Goal: Task Accomplishment & Management: Manage account settings

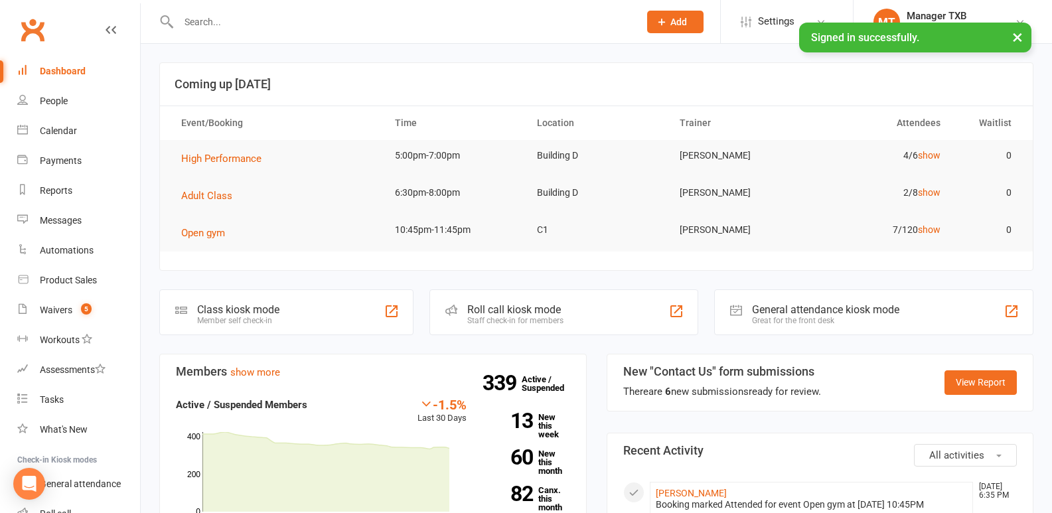
click at [212, 16] on input "text" at bounding box center [402, 22] width 455 height 19
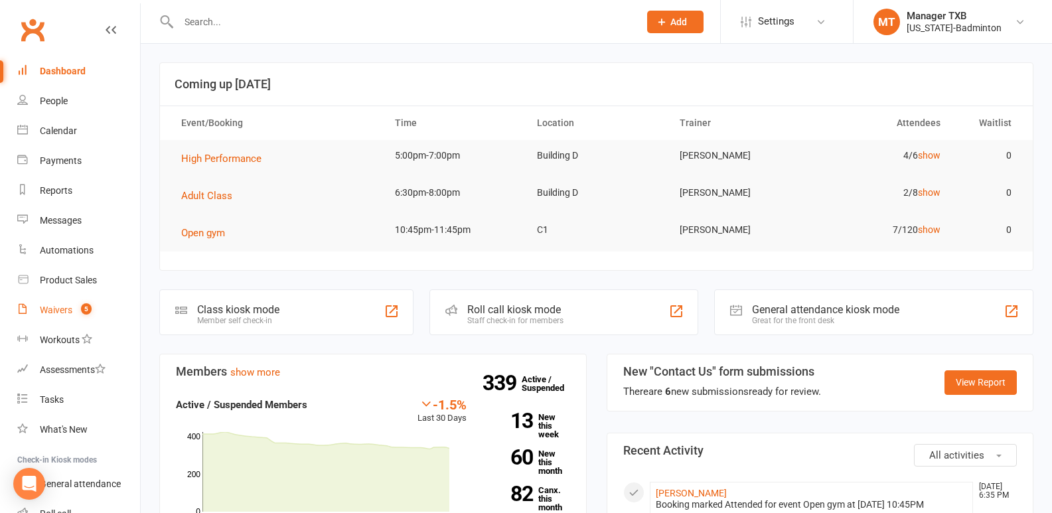
click at [59, 309] on div "Waivers" at bounding box center [56, 310] width 33 height 11
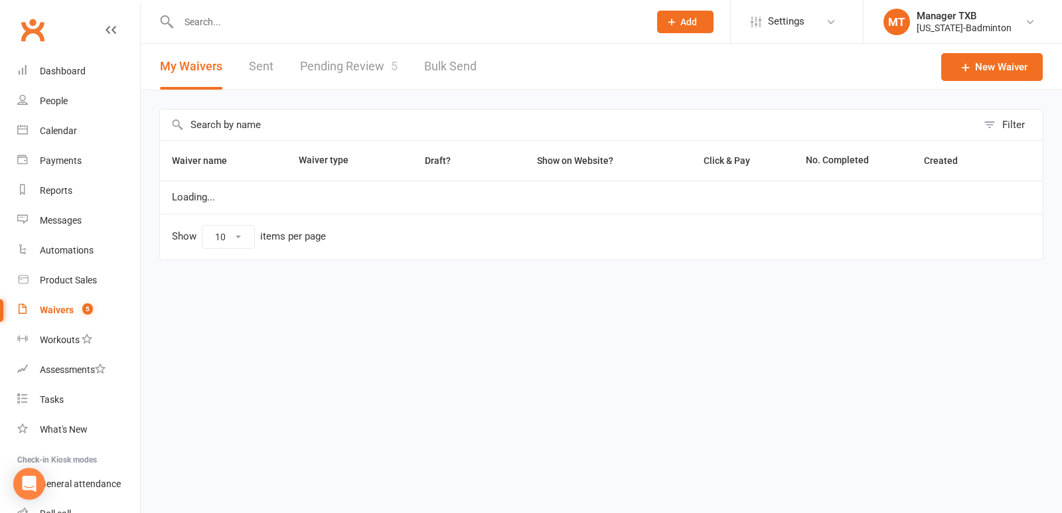
select select "100"
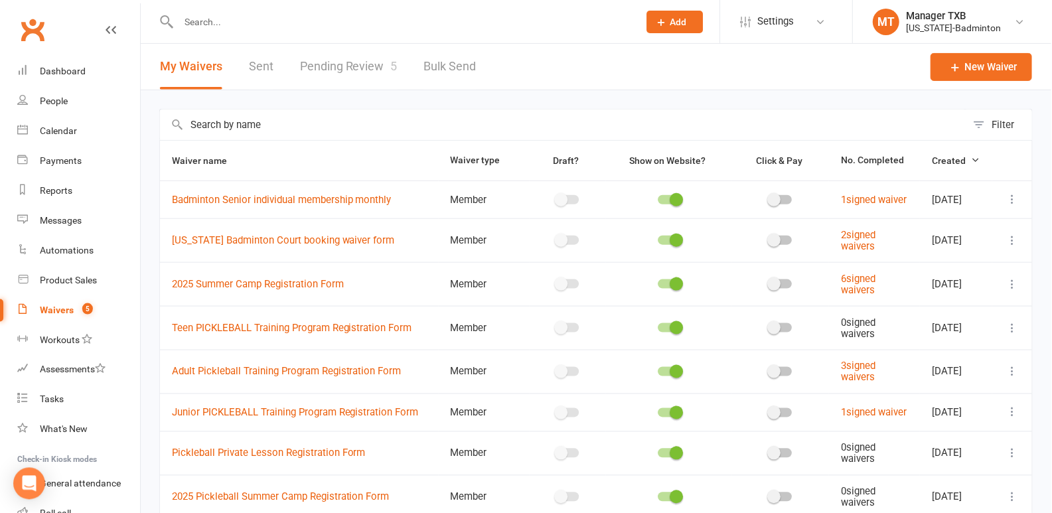
click at [357, 74] on link "Pending Review 5" at bounding box center [349, 67] width 98 height 46
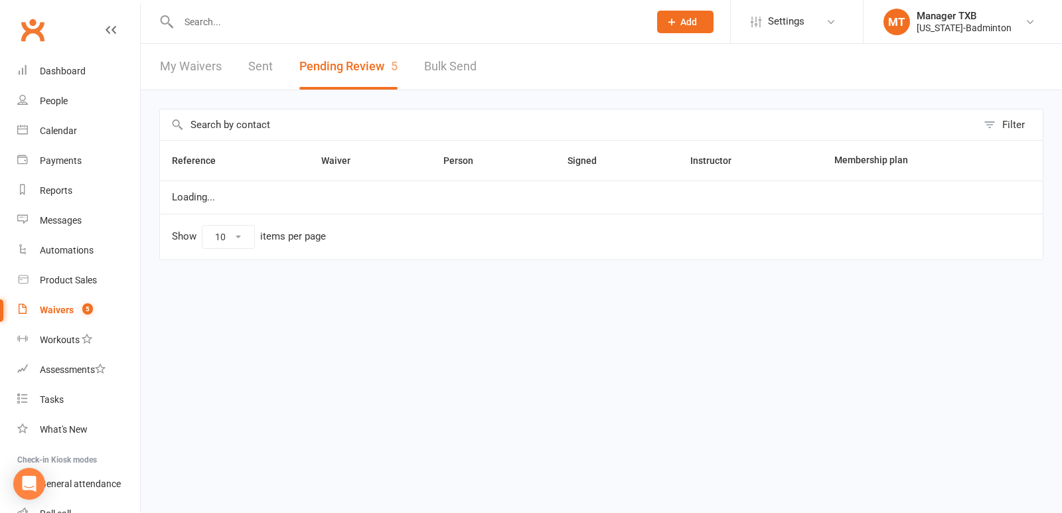
select select "25"
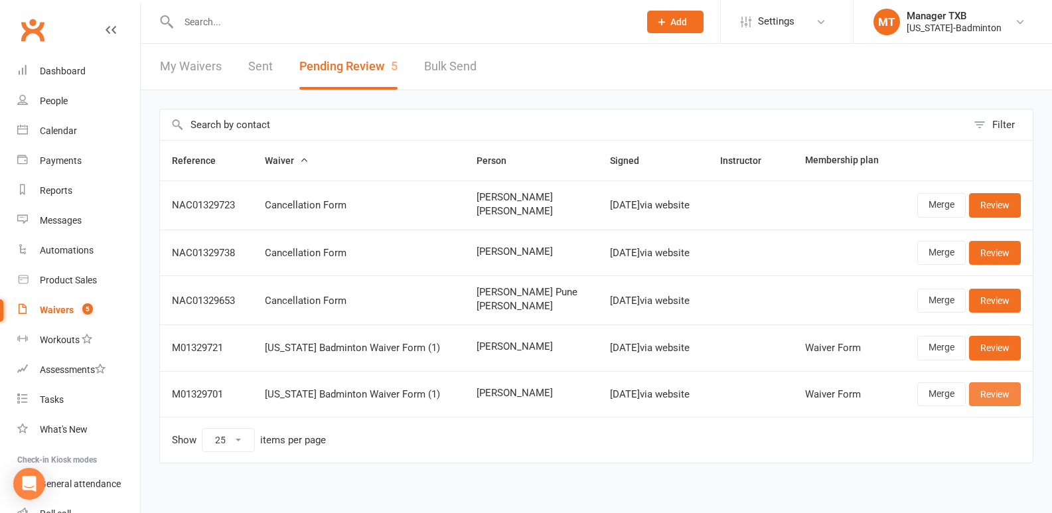
click at [1002, 392] on link "Review" at bounding box center [995, 394] width 52 height 24
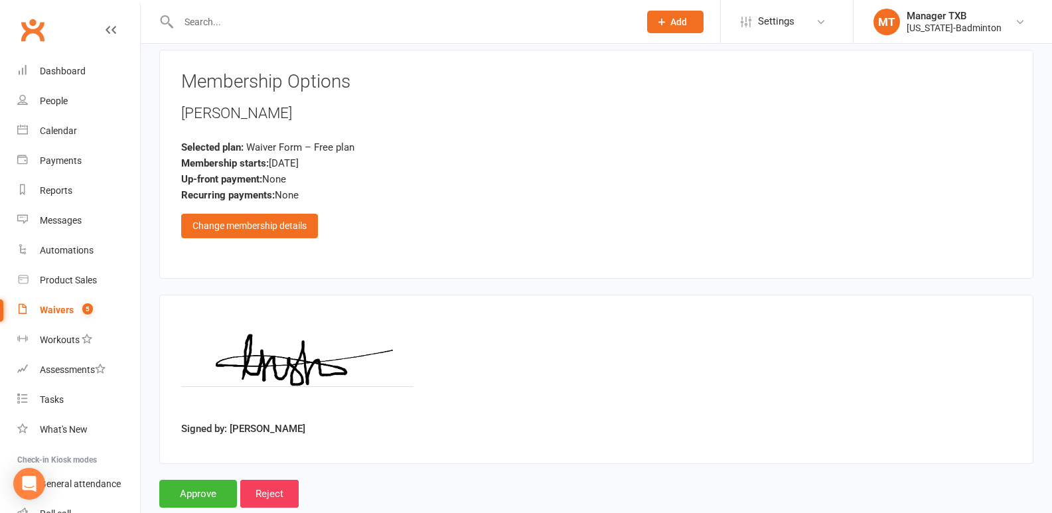
scroll to position [596, 0]
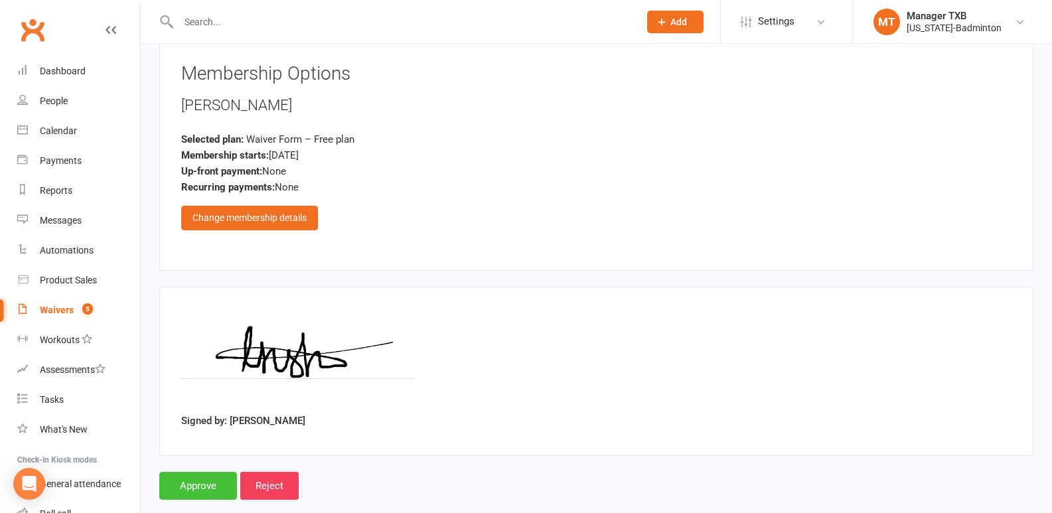
click at [191, 484] on input "Approve" at bounding box center [198, 486] width 78 height 28
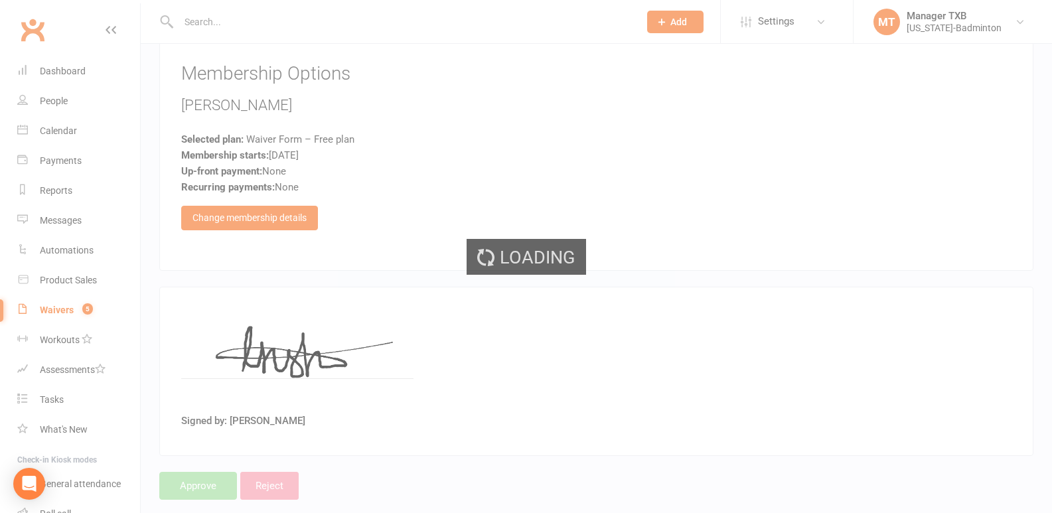
select select "25"
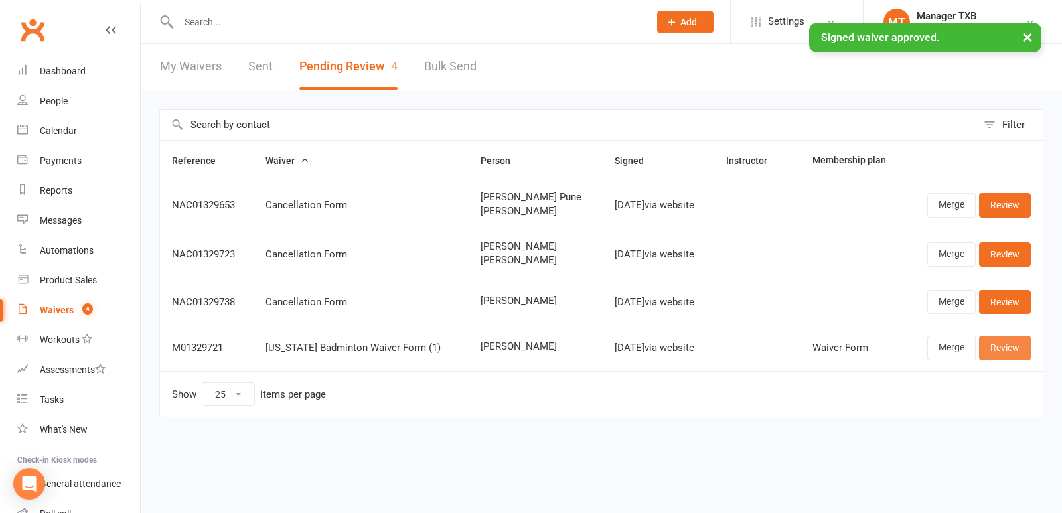
click at [1022, 350] on link "Review" at bounding box center [1005, 348] width 52 height 24
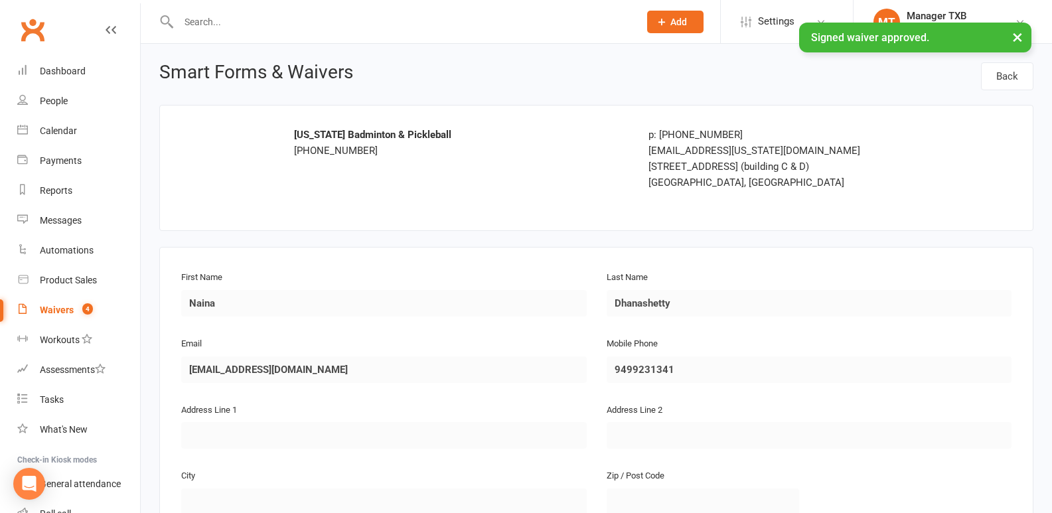
scroll to position [621, 0]
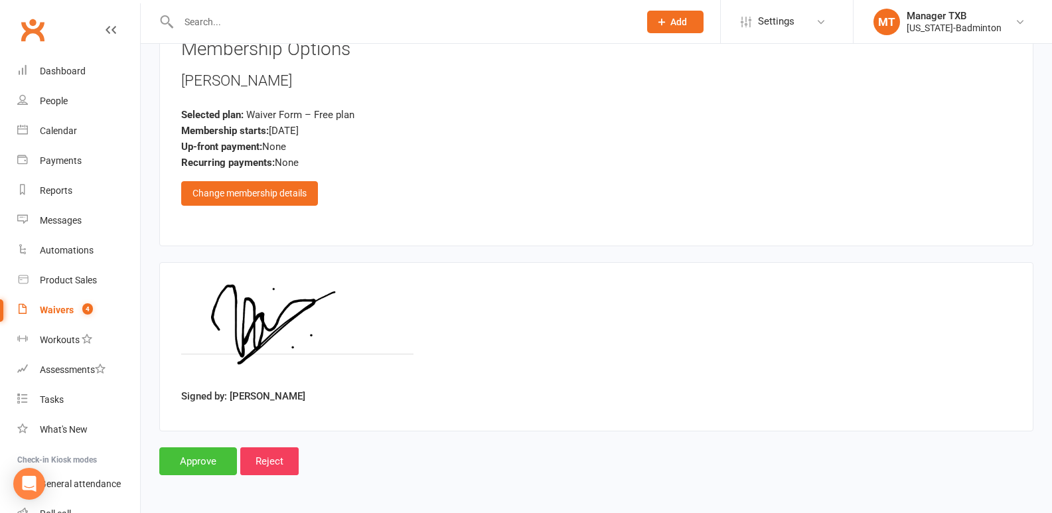
click at [189, 465] on input "Approve" at bounding box center [198, 461] width 78 height 28
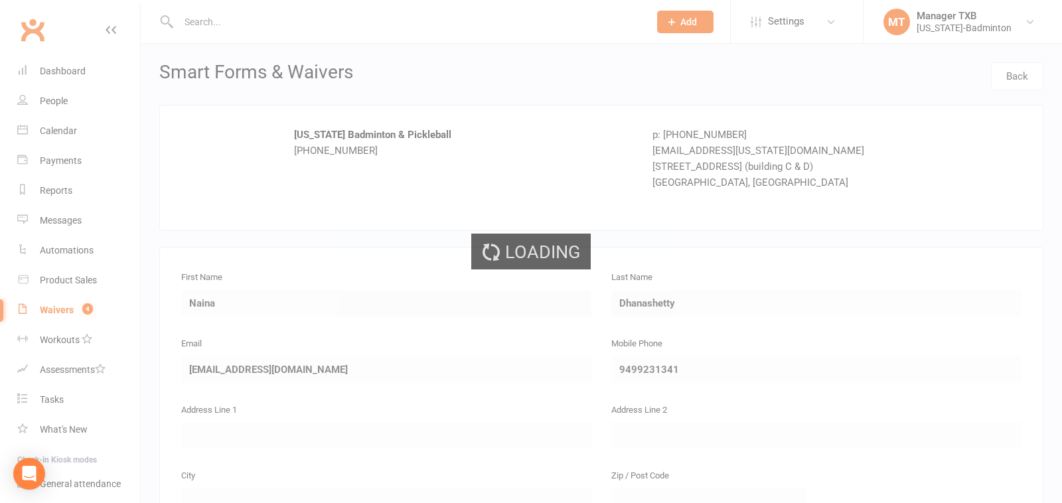
select select "25"
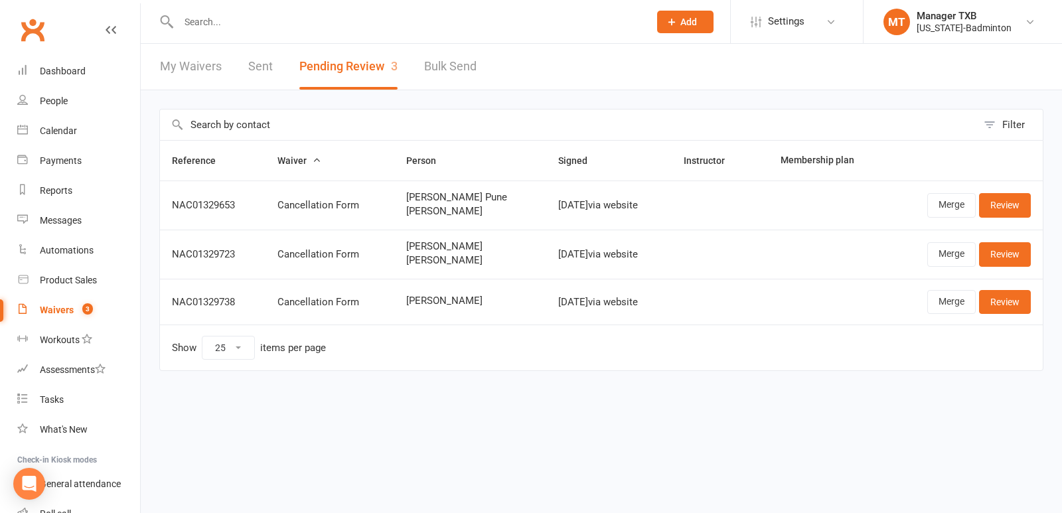
click at [193, 19] on input "text" at bounding box center [407, 22] width 465 height 19
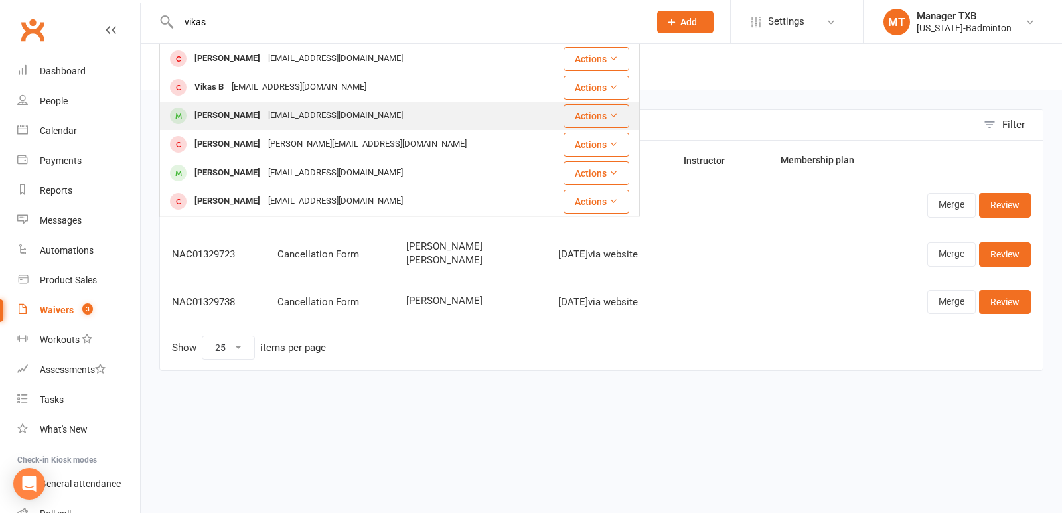
type input "vikas"
click at [215, 116] on div "[PERSON_NAME]" at bounding box center [228, 115] width 74 height 19
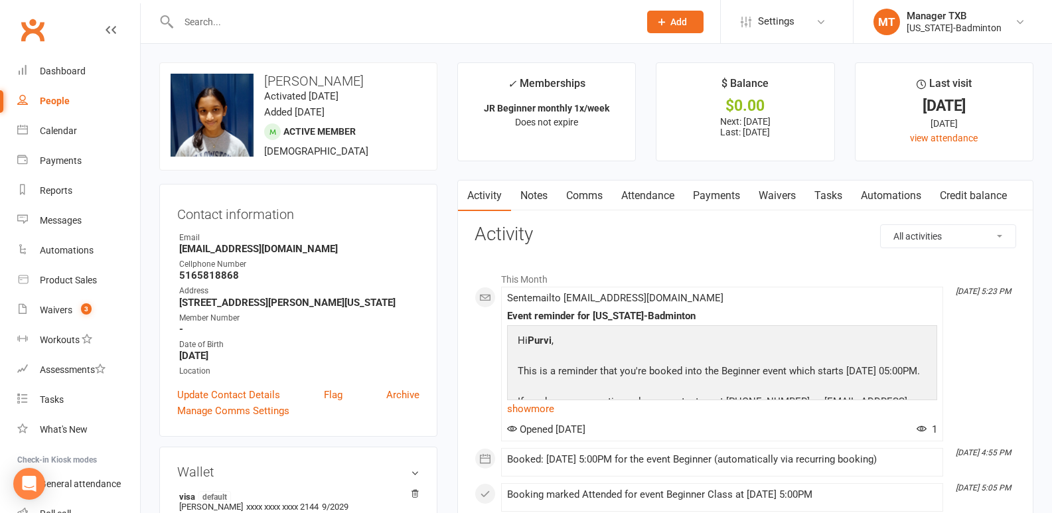
select select "25"
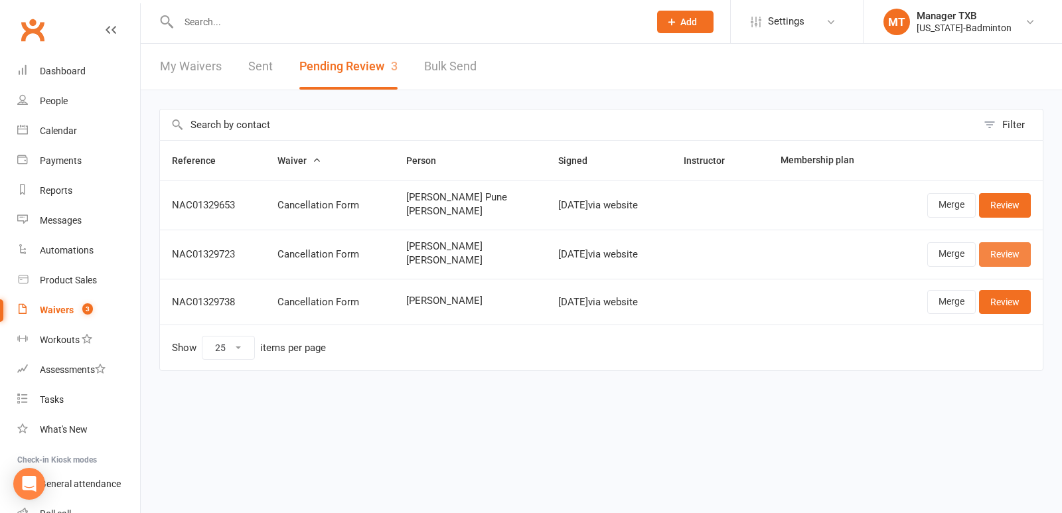
click at [1009, 257] on link "Review" at bounding box center [1005, 254] width 52 height 24
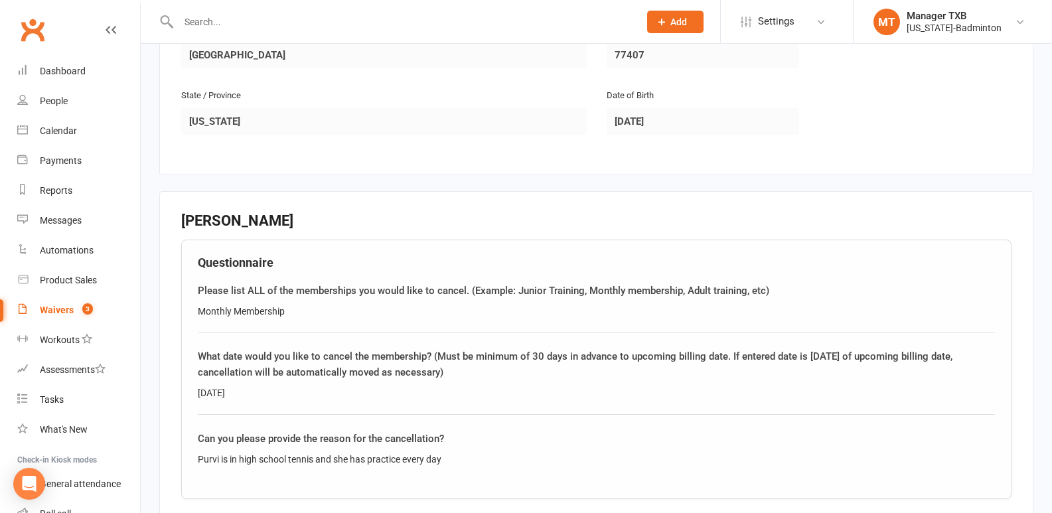
scroll to position [1196, 0]
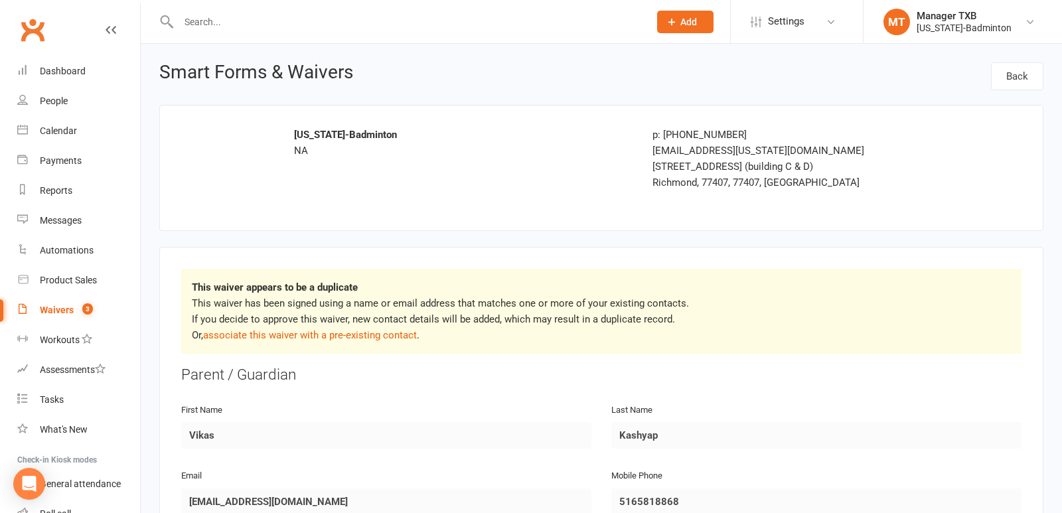
select select "25"
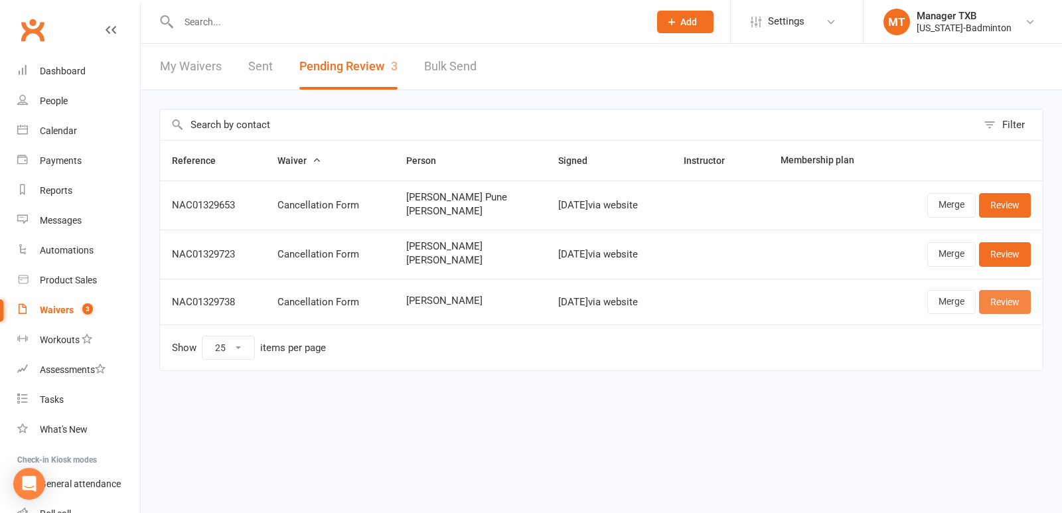
click at [1019, 297] on link "Review" at bounding box center [1005, 302] width 52 height 24
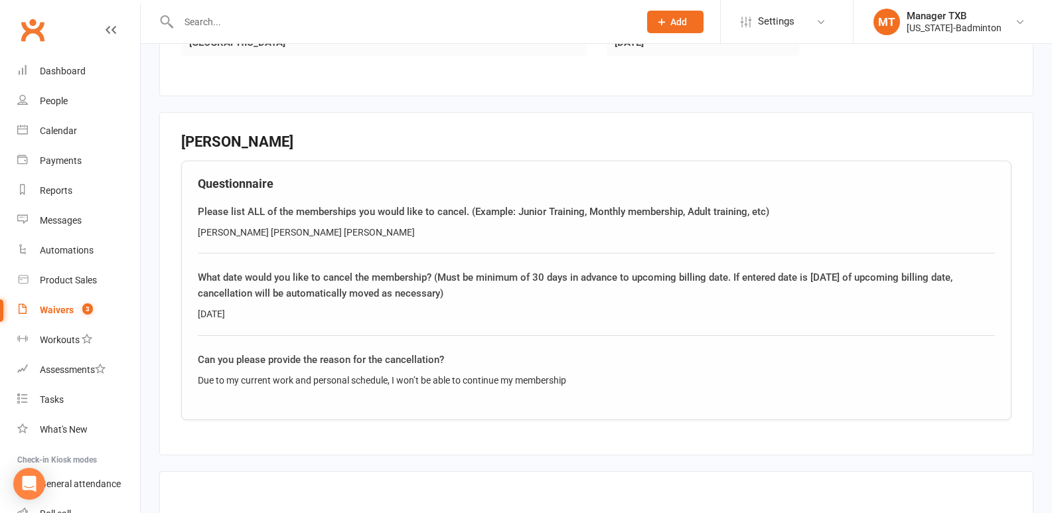
scroll to position [627, 0]
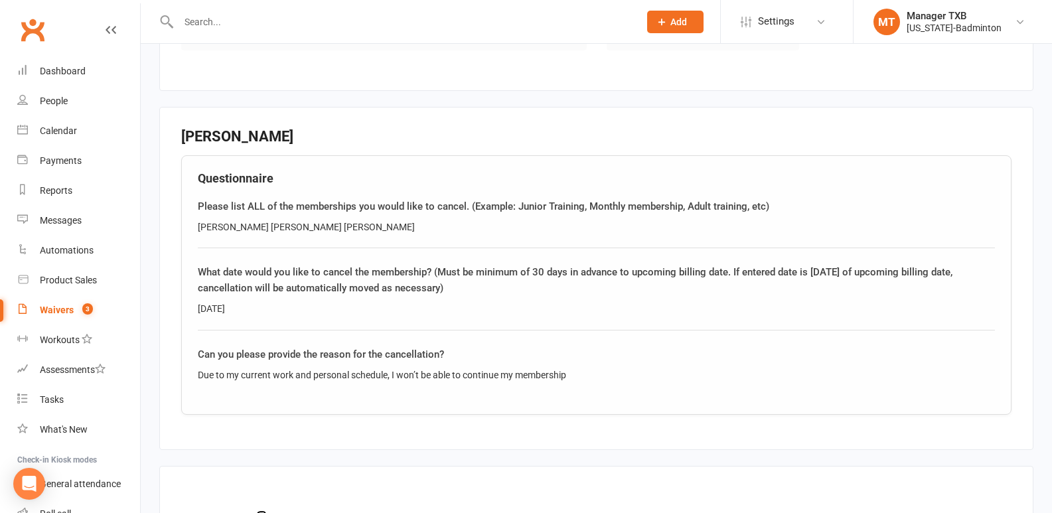
click at [190, 29] on input "text" at bounding box center [402, 22] width 455 height 19
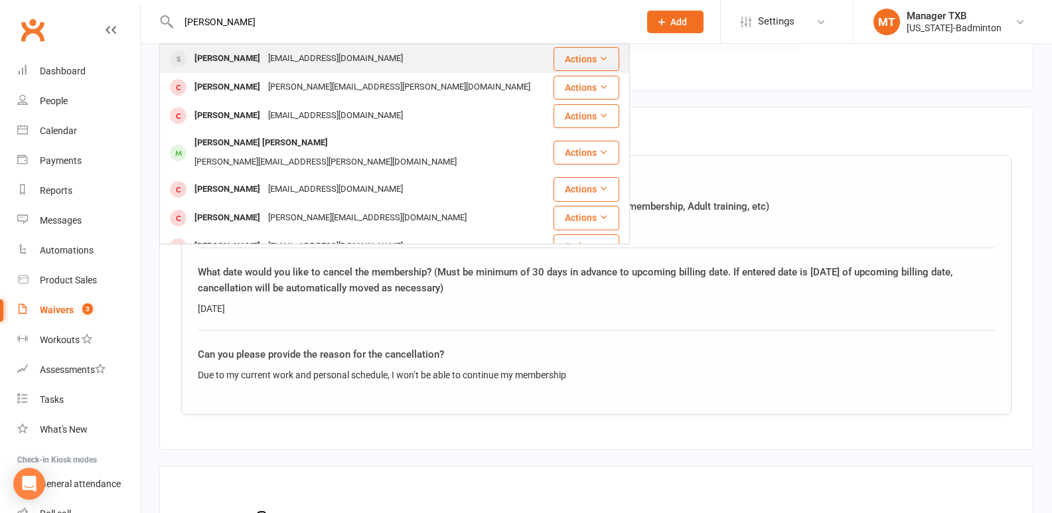
type input "[PERSON_NAME]"
click at [276, 57] on div "[EMAIL_ADDRESS][DOMAIN_NAME]" at bounding box center [335, 58] width 143 height 19
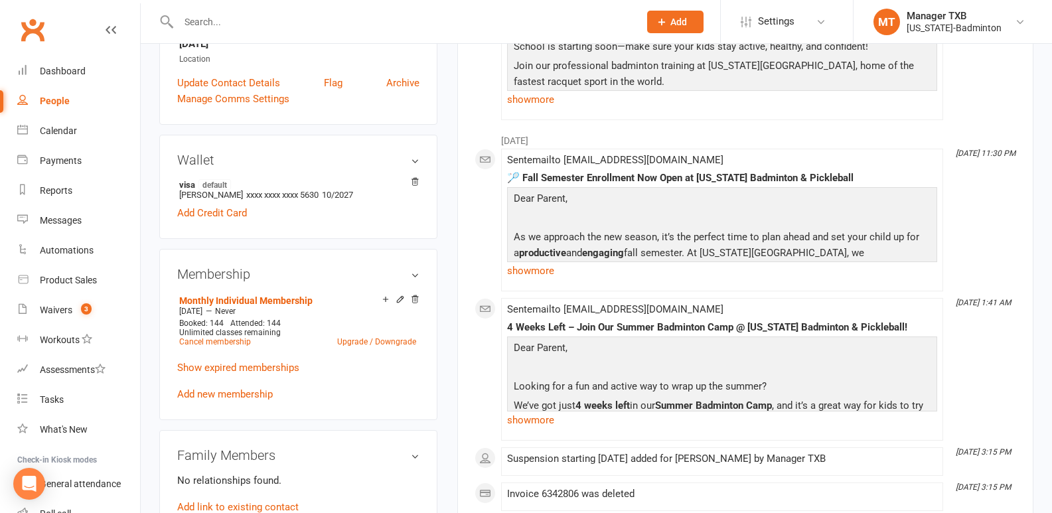
scroll to position [48, 0]
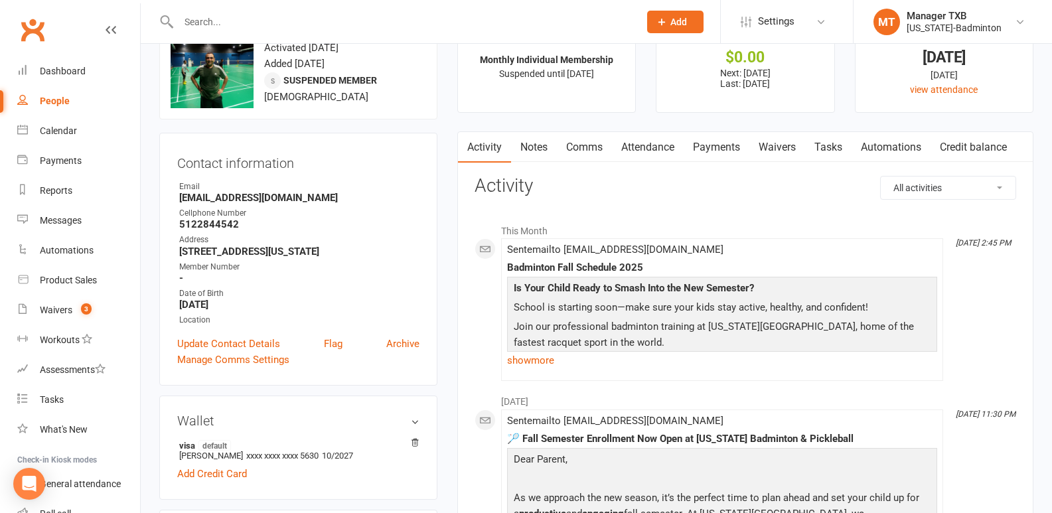
click at [722, 150] on link "Payments" at bounding box center [717, 147] width 66 height 31
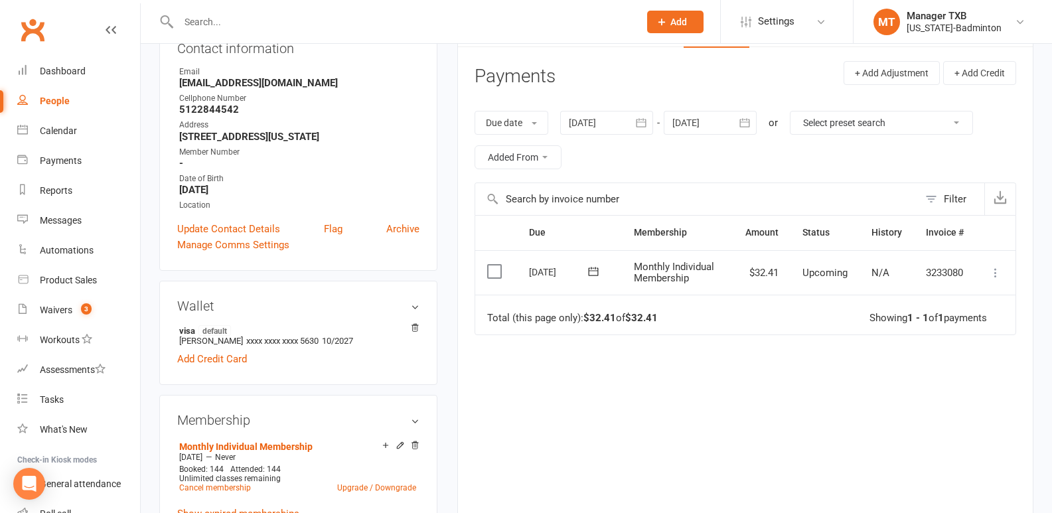
scroll to position [108, 0]
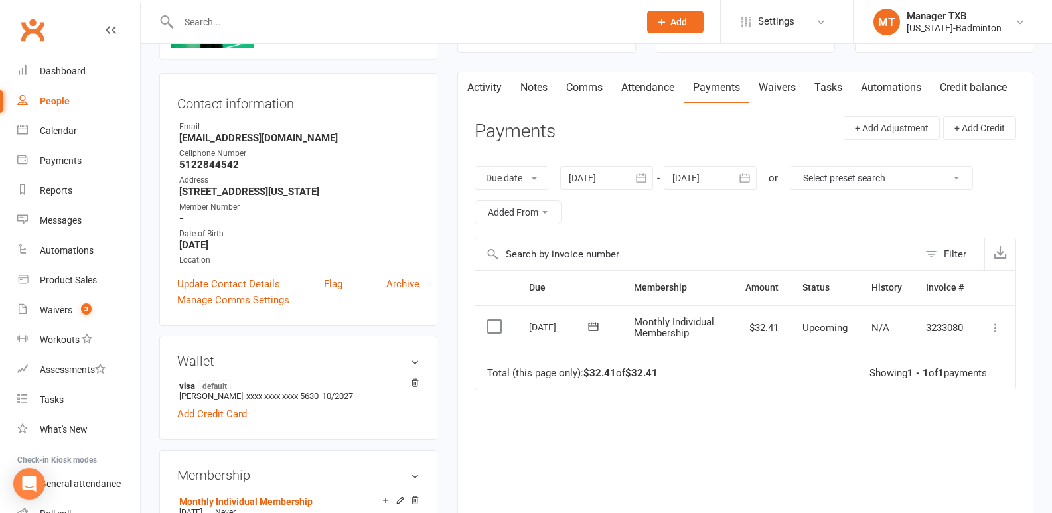
click at [615, 175] on div at bounding box center [606, 178] width 93 height 24
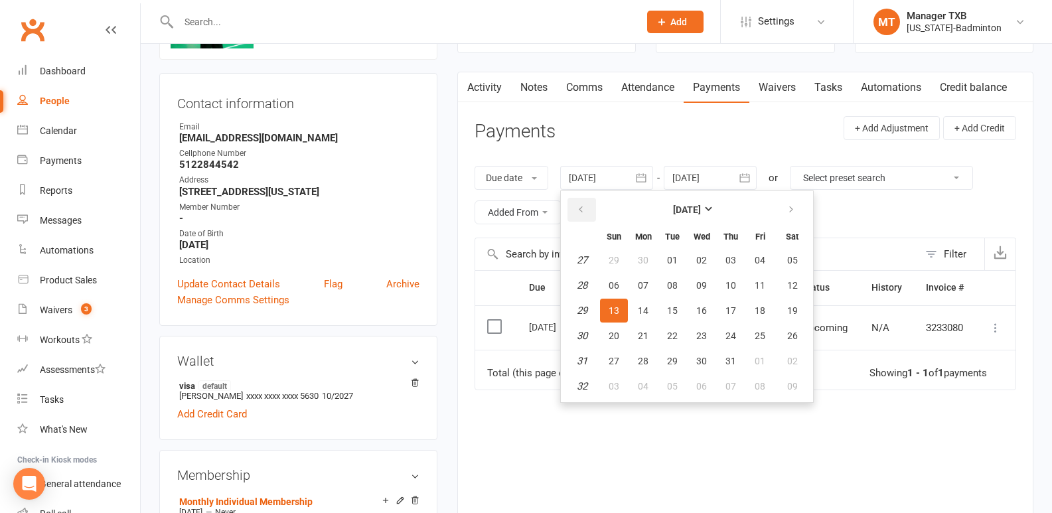
click at [580, 209] on icon "button" at bounding box center [580, 209] width 9 height 11
click at [661, 295] on button "10" at bounding box center [673, 286] width 28 height 24
type input "[DATE]"
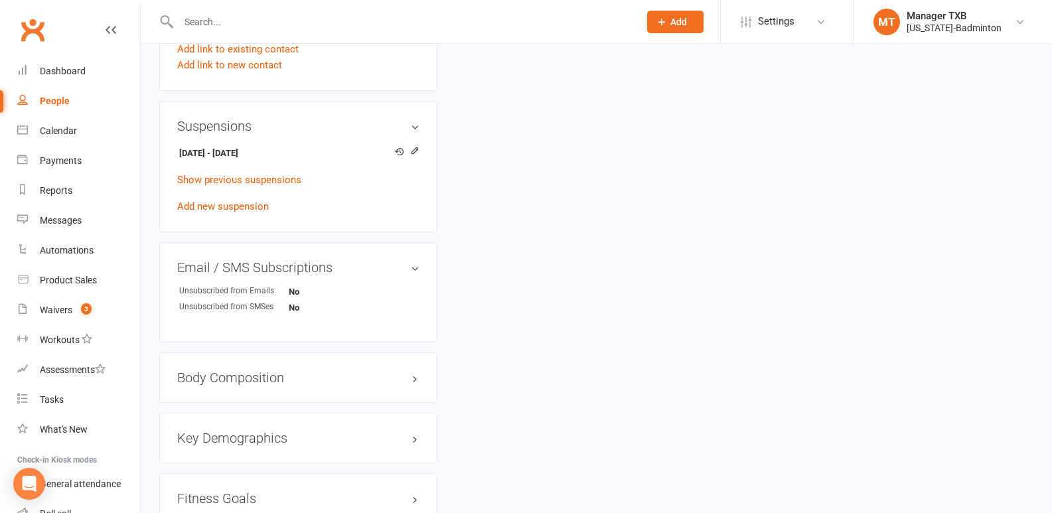
scroll to position [769, 0]
click at [414, 150] on icon at bounding box center [414, 148] width 9 height 9
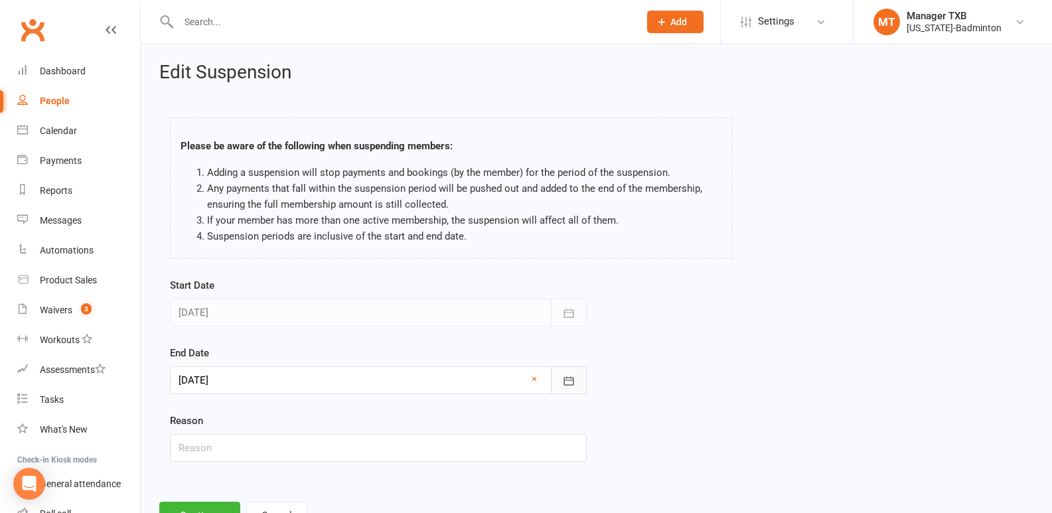
click at [570, 381] on icon "button" at bounding box center [568, 380] width 13 height 13
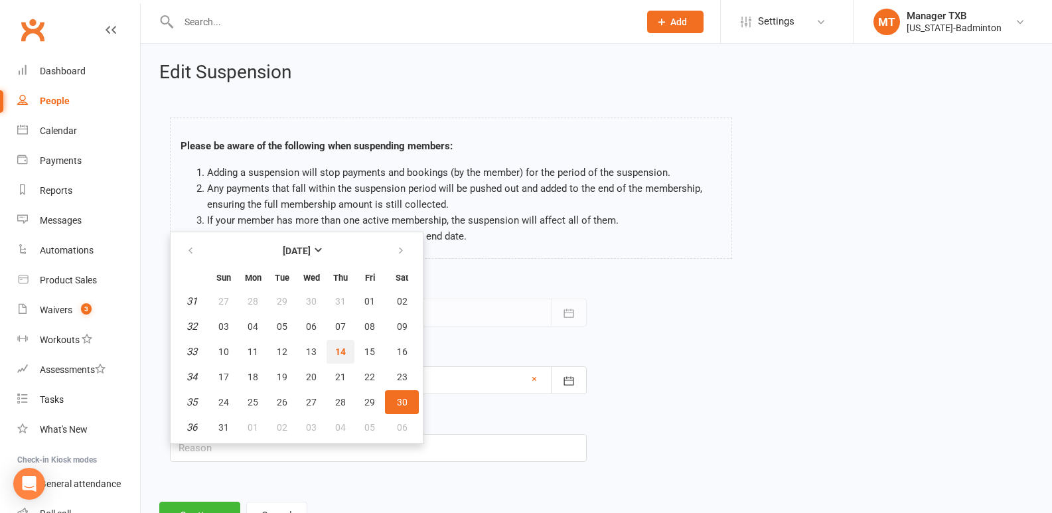
click at [340, 354] on span "14" at bounding box center [340, 352] width 11 height 11
type input "[DATE]"
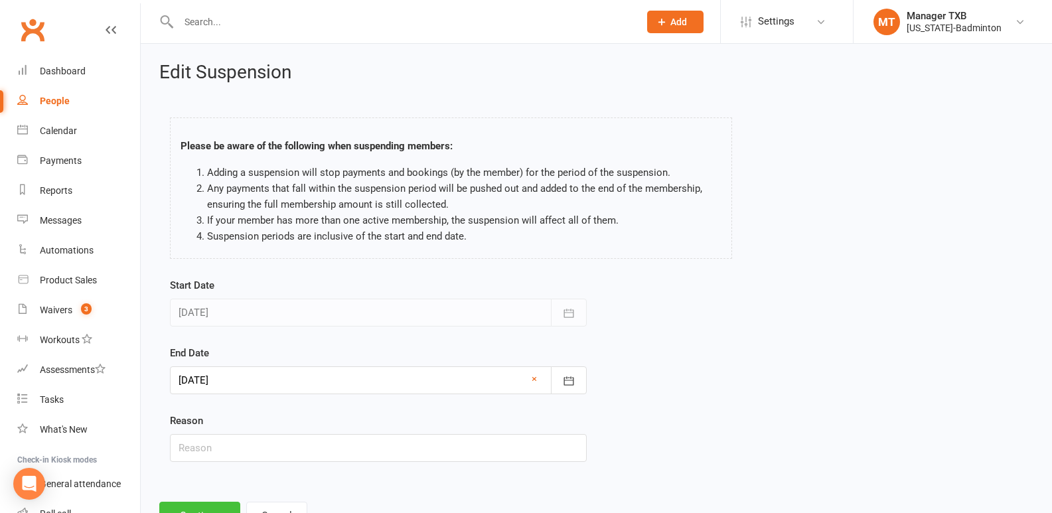
click at [211, 503] on button "Continue" at bounding box center [199, 516] width 81 height 28
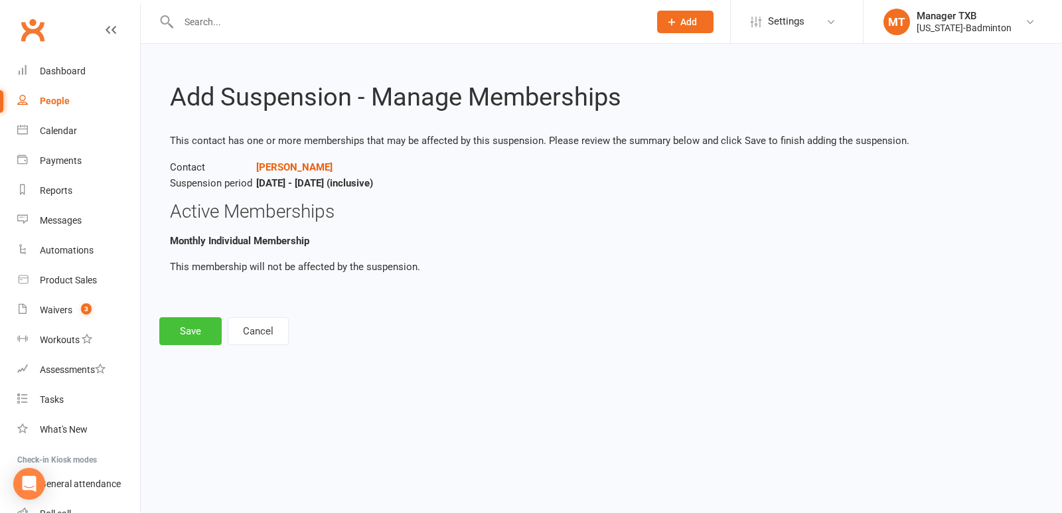
click at [181, 333] on button "Save" at bounding box center [190, 331] width 62 height 28
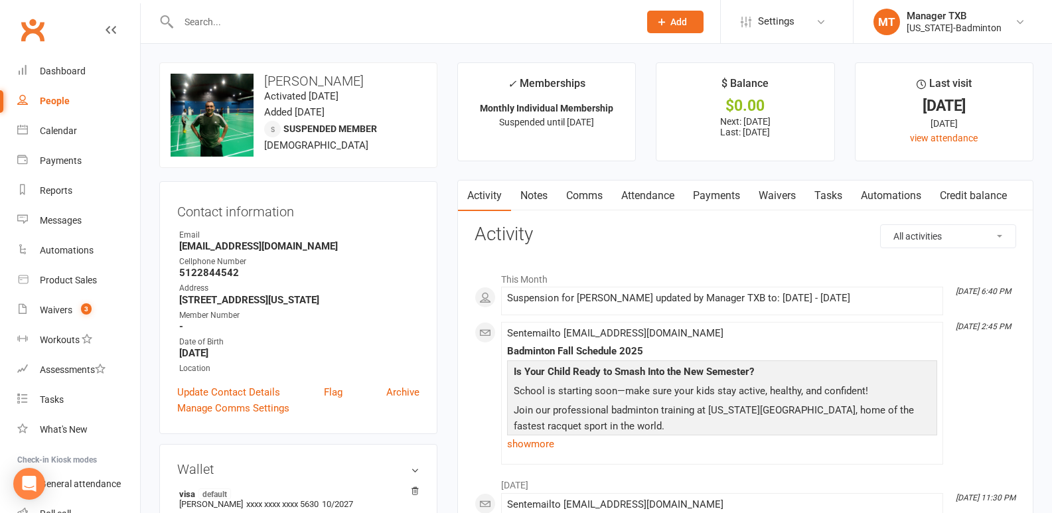
click at [719, 193] on link "Payments" at bounding box center [717, 196] width 66 height 31
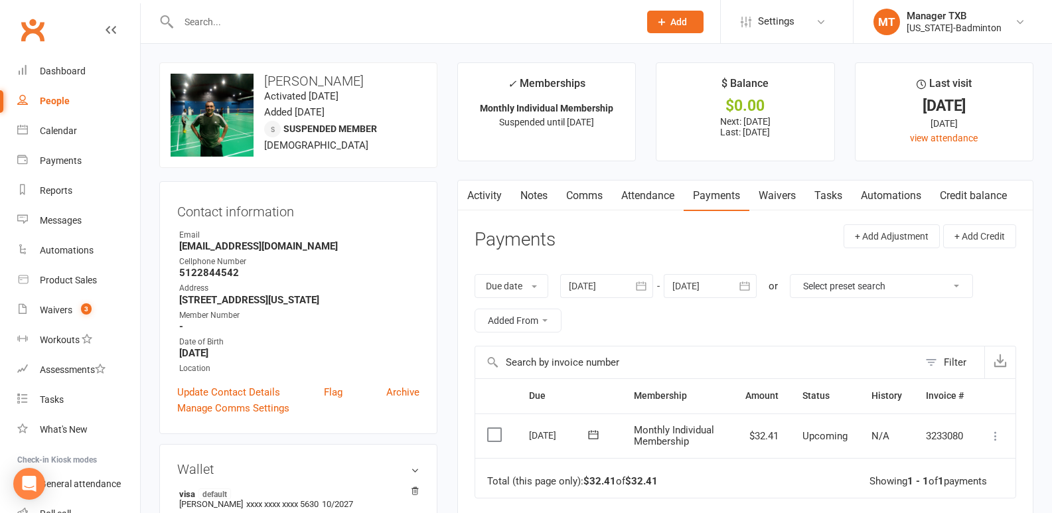
click at [596, 289] on div at bounding box center [606, 286] width 93 height 24
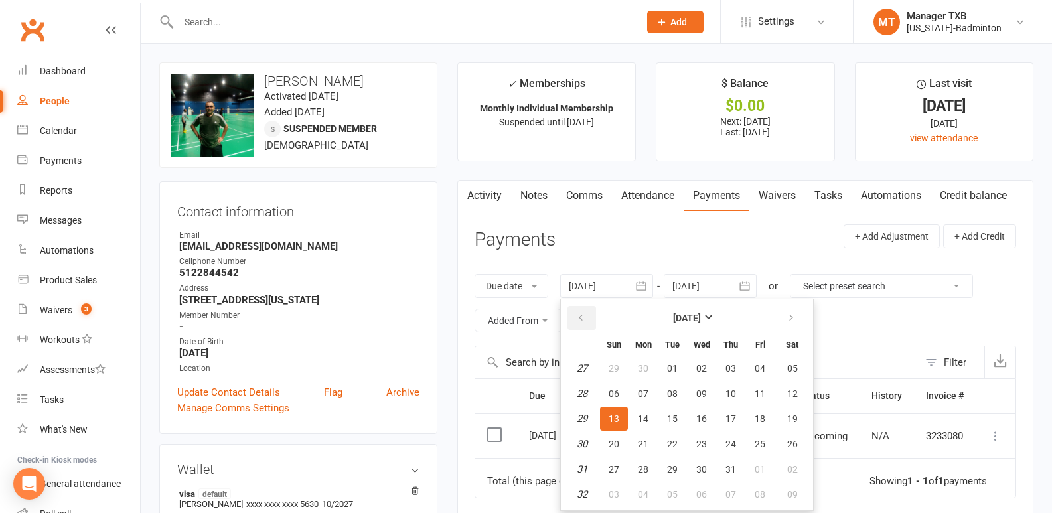
click at [582, 308] on button "button" at bounding box center [582, 318] width 29 height 24
click at [674, 399] on button "06" at bounding box center [673, 394] width 28 height 24
type input "[DATE]"
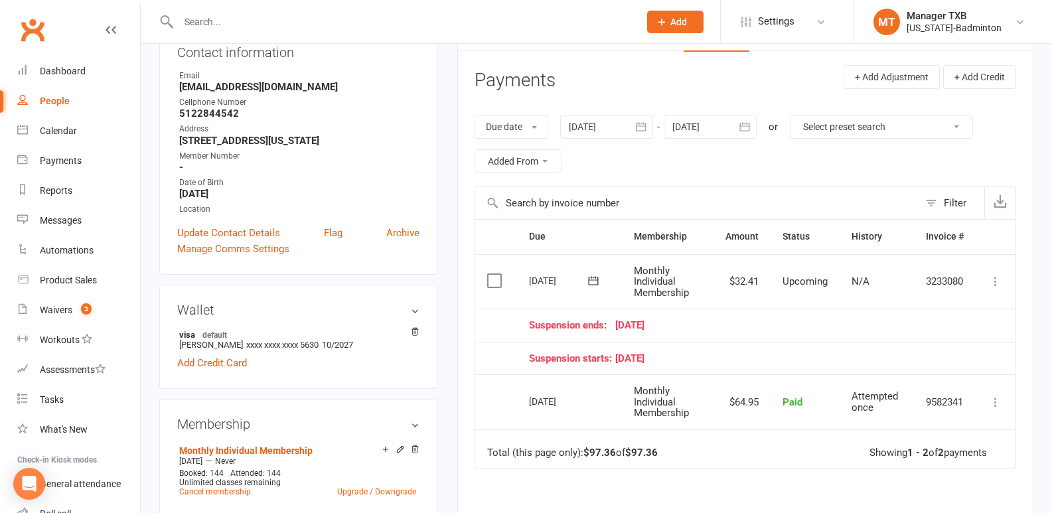
scroll to position [164, 0]
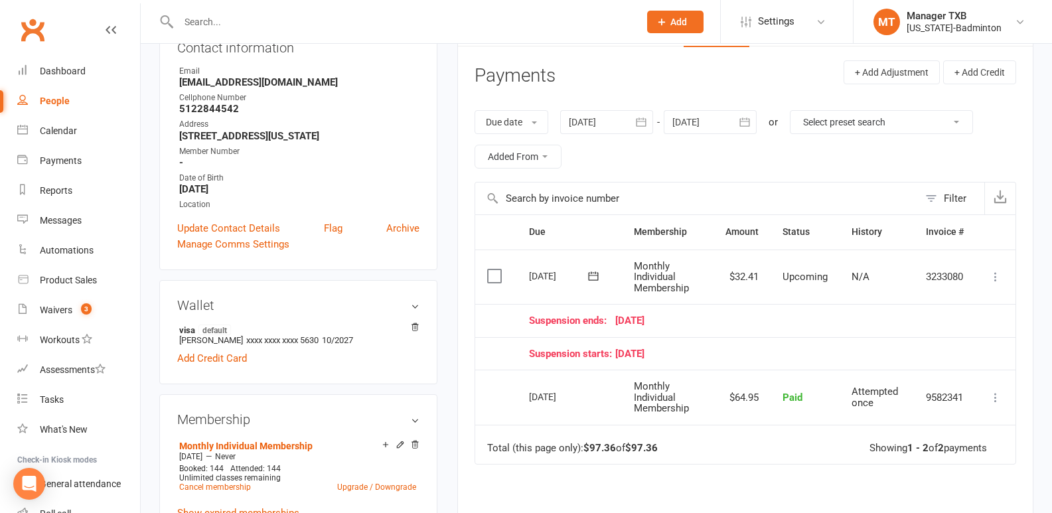
click at [591, 281] on icon at bounding box center [593, 276] width 13 height 13
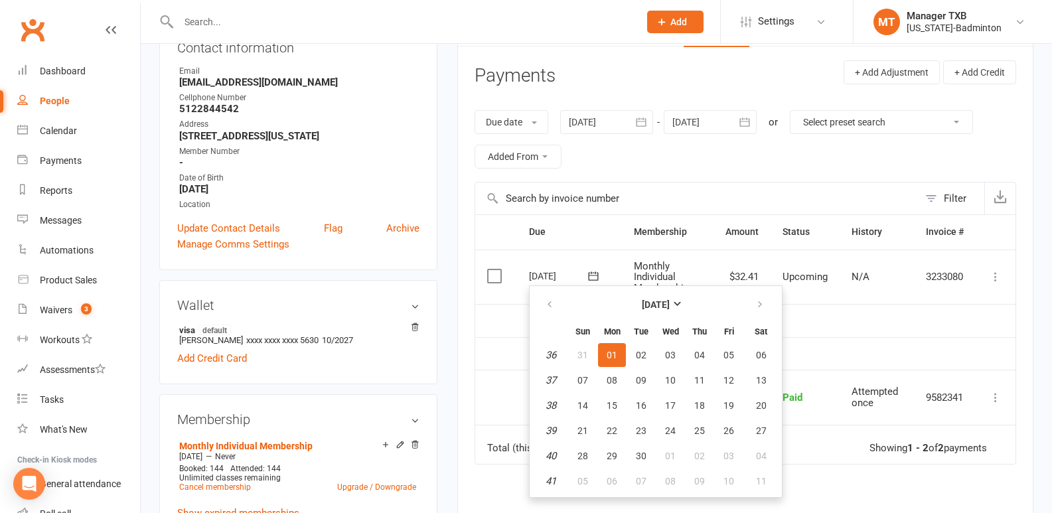
click at [717, 133] on div at bounding box center [710, 122] width 93 height 24
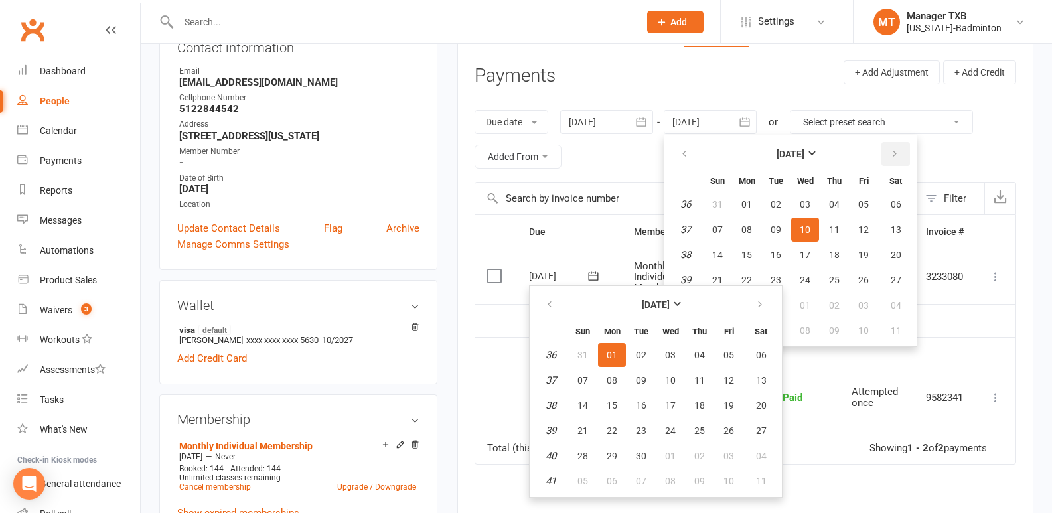
click at [896, 147] on button "button" at bounding box center [896, 154] width 29 height 24
click at [848, 245] on button "13" at bounding box center [835, 255] width 28 height 24
type input "[DATE]"
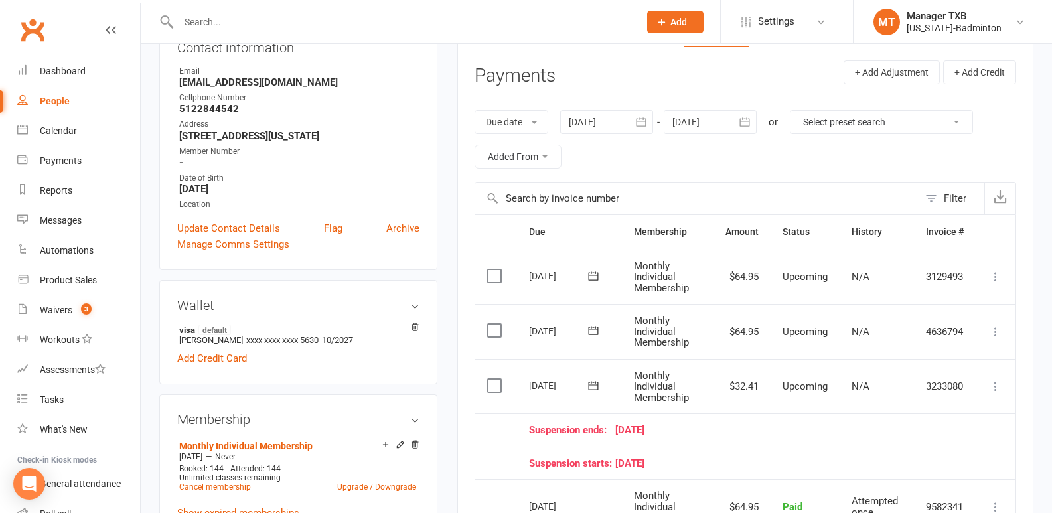
click at [585, 389] on button at bounding box center [593, 385] width 27 height 14
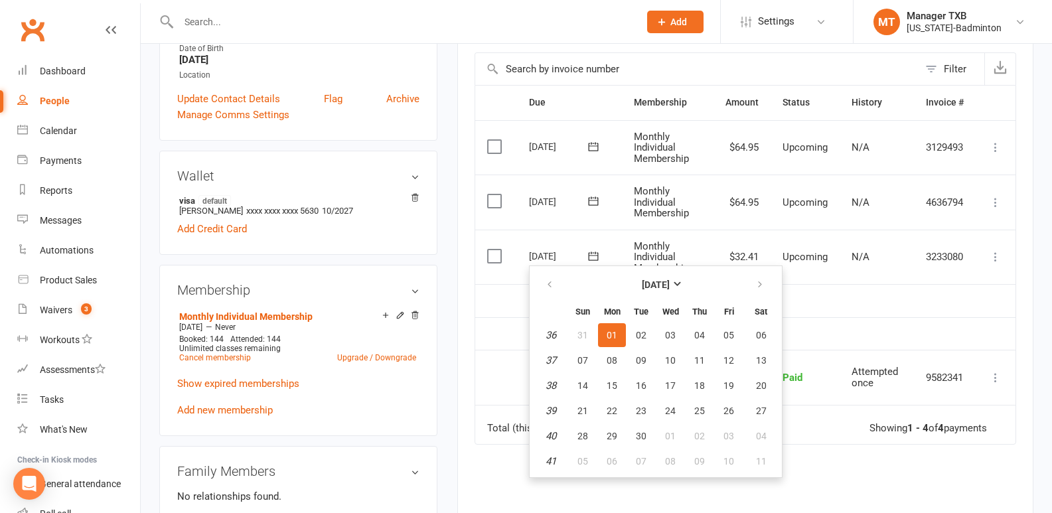
scroll to position [302, 0]
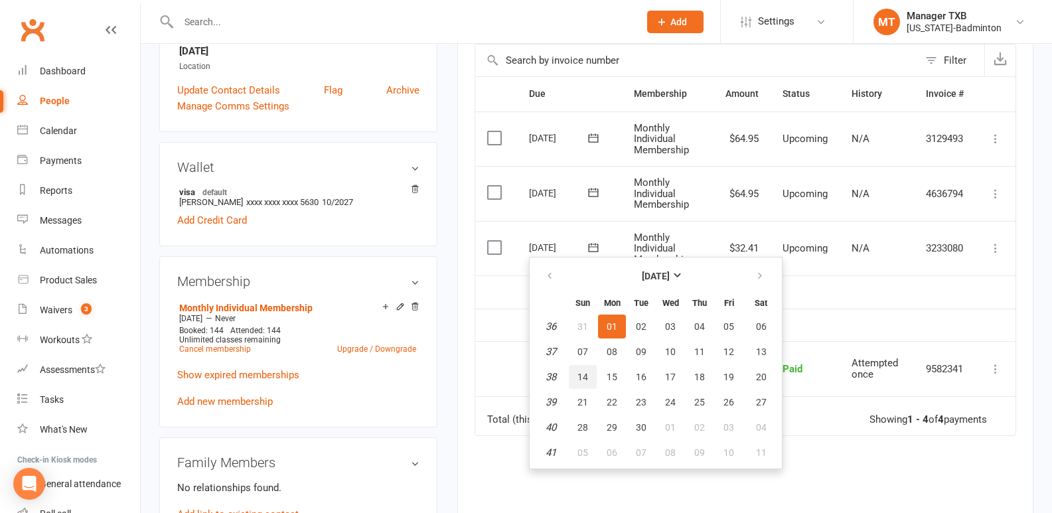
click at [577, 379] on button "14" at bounding box center [583, 377] width 28 height 24
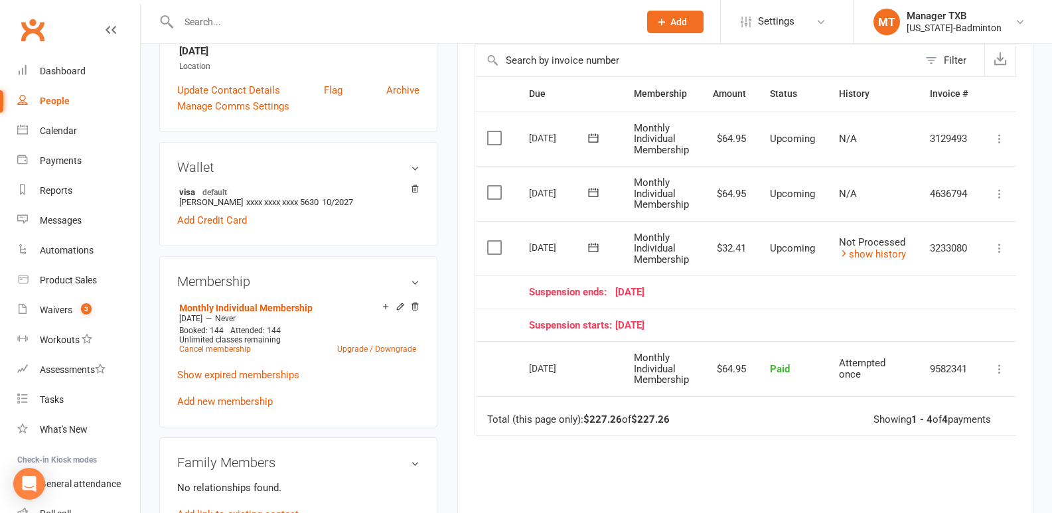
click at [591, 250] on icon at bounding box center [593, 247] width 13 height 13
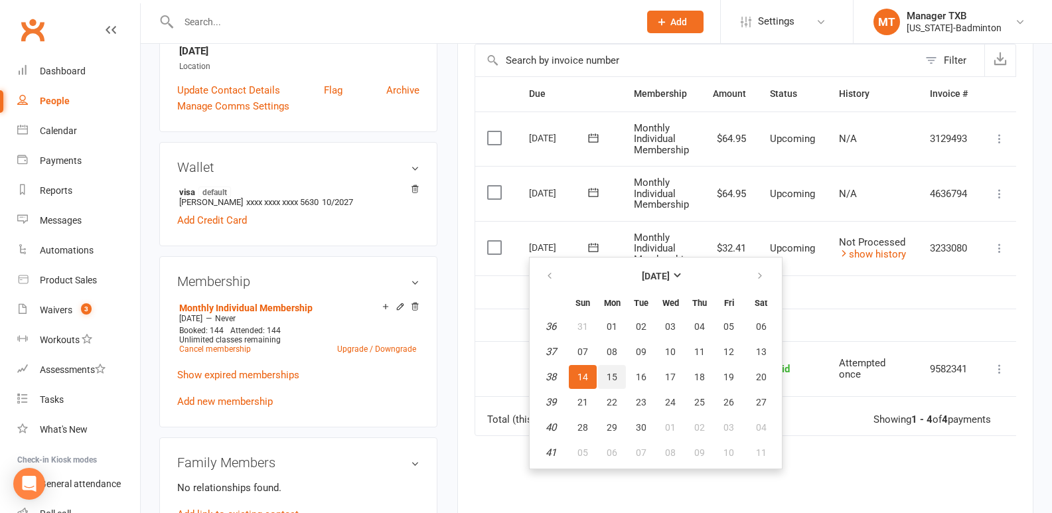
click at [609, 386] on button "15" at bounding box center [612, 377] width 28 height 24
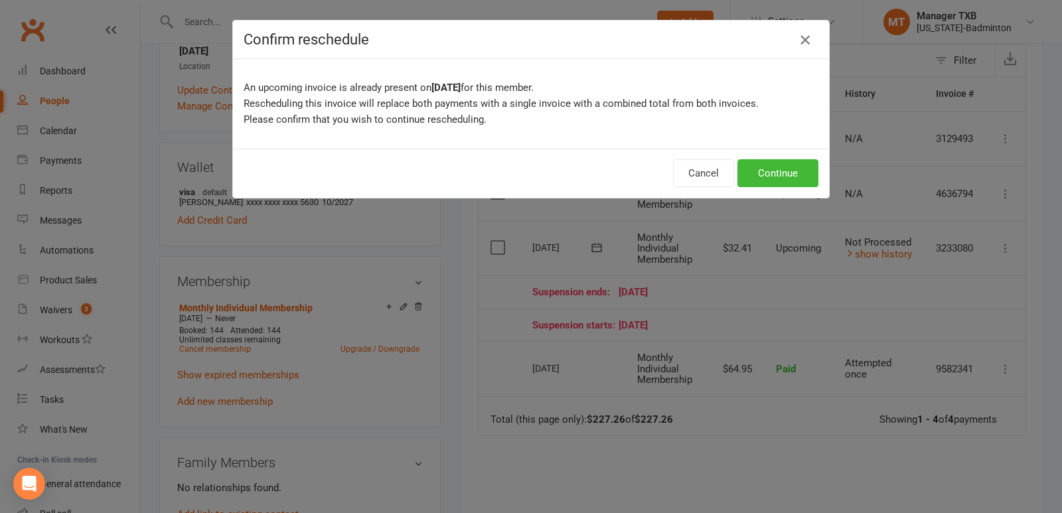
click at [802, 41] on icon "button" at bounding box center [805, 40] width 16 height 16
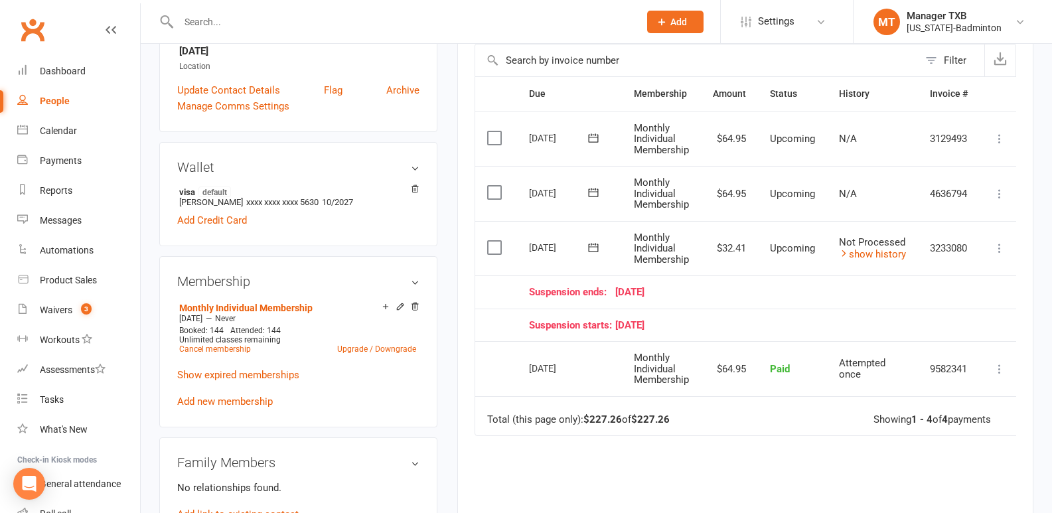
click at [1005, 252] on icon at bounding box center [999, 248] width 13 height 13
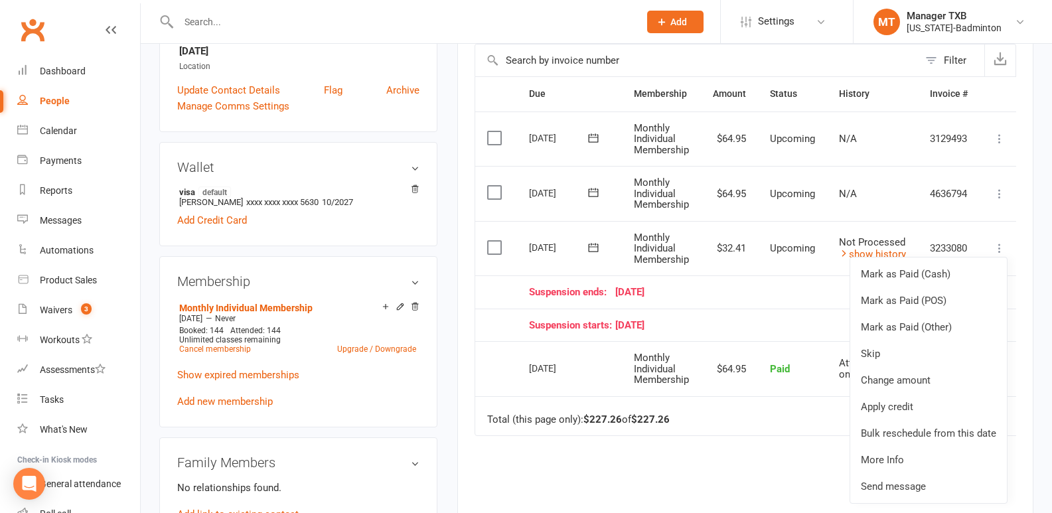
click at [721, 244] on td "$32.41" at bounding box center [729, 248] width 57 height 55
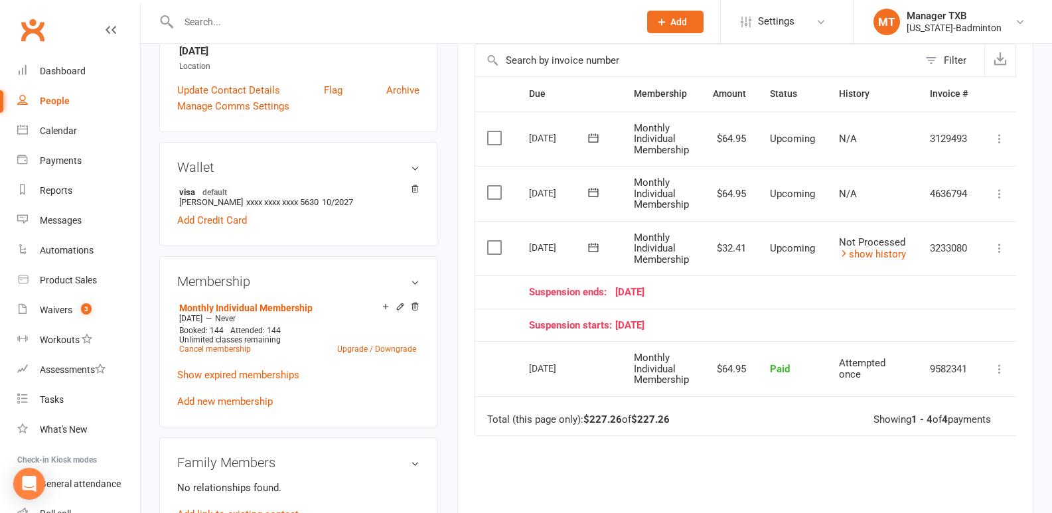
click at [667, 241] on span "Monthly Individual Membership" at bounding box center [661, 249] width 55 height 34
click at [639, 243] on span "Monthly Individual Membership" at bounding box center [661, 249] width 55 height 34
click at [1003, 252] on icon at bounding box center [999, 248] width 13 height 13
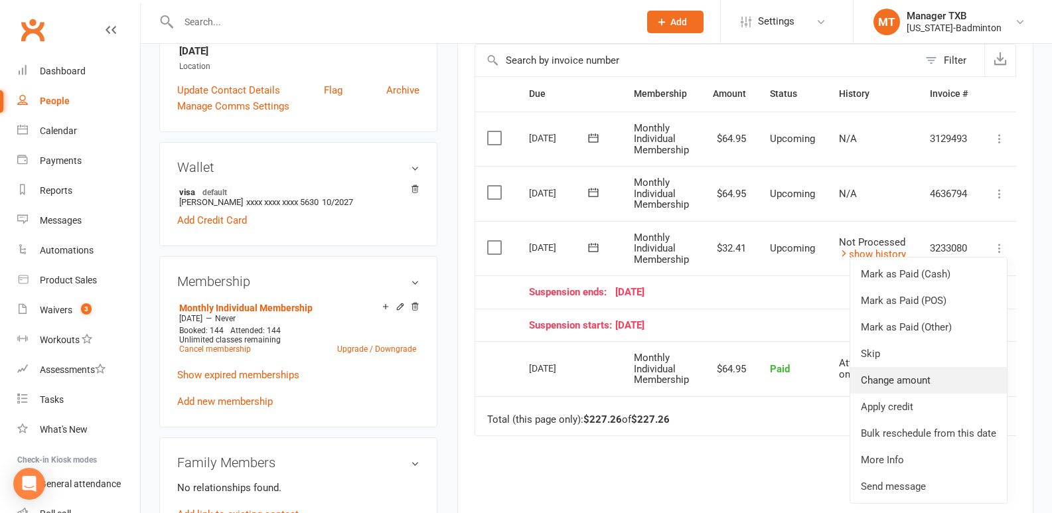
click at [904, 379] on link "Change amount" at bounding box center [928, 380] width 157 height 27
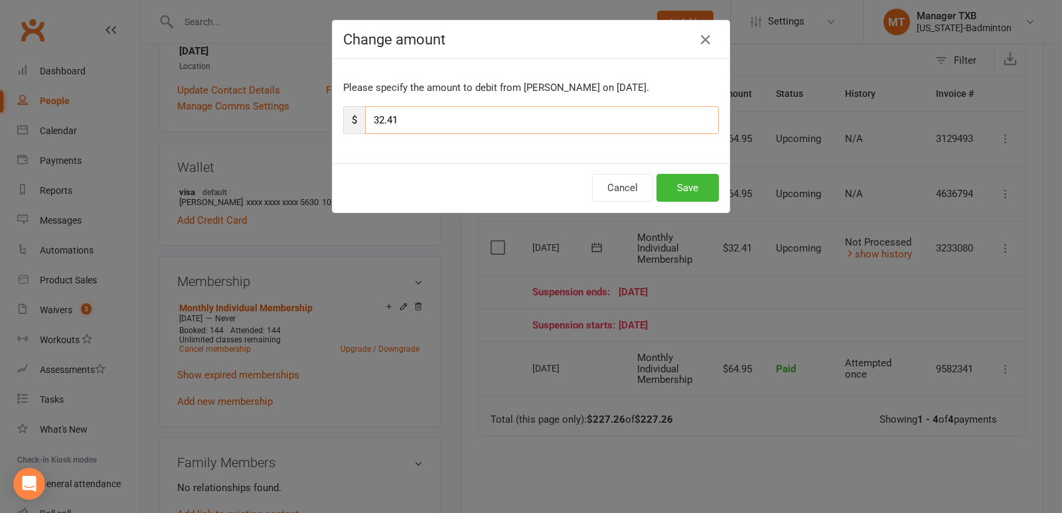
drag, startPoint x: 390, startPoint y: 121, endPoint x: 348, endPoint y: 129, distance: 43.1
click at [348, 129] on div "$ 32.41" at bounding box center [531, 120] width 376 height 28
type input "64.95"
click at [705, 191] on button "Save" at bounding box center [688, 188] width 62 height 28
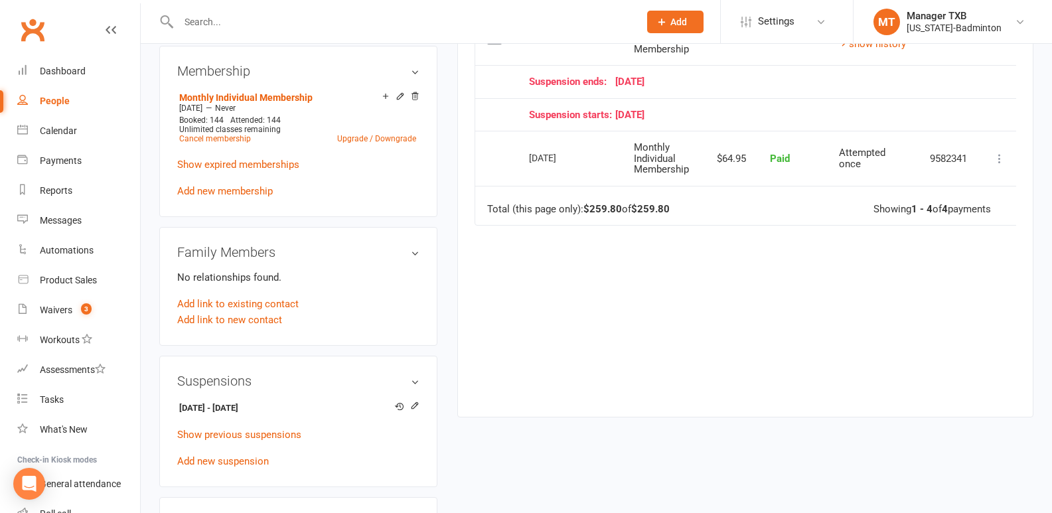
scroll to position [408, 0]
